Goal: Navigation & Orientation: Find specific page/section

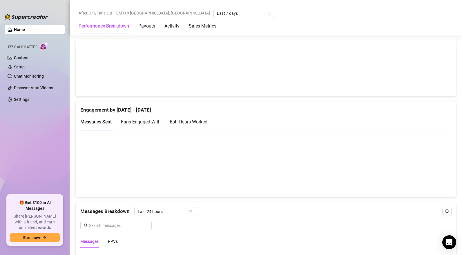
scroll to position [390, 0]
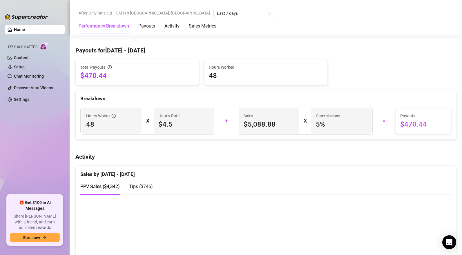
scroll to position [273, 0]
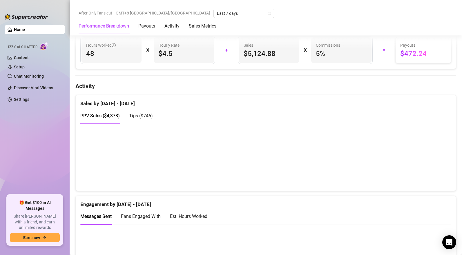
scroll to position [351, 0]
